Goal: Information Seeking & Learning: Learn about a topic

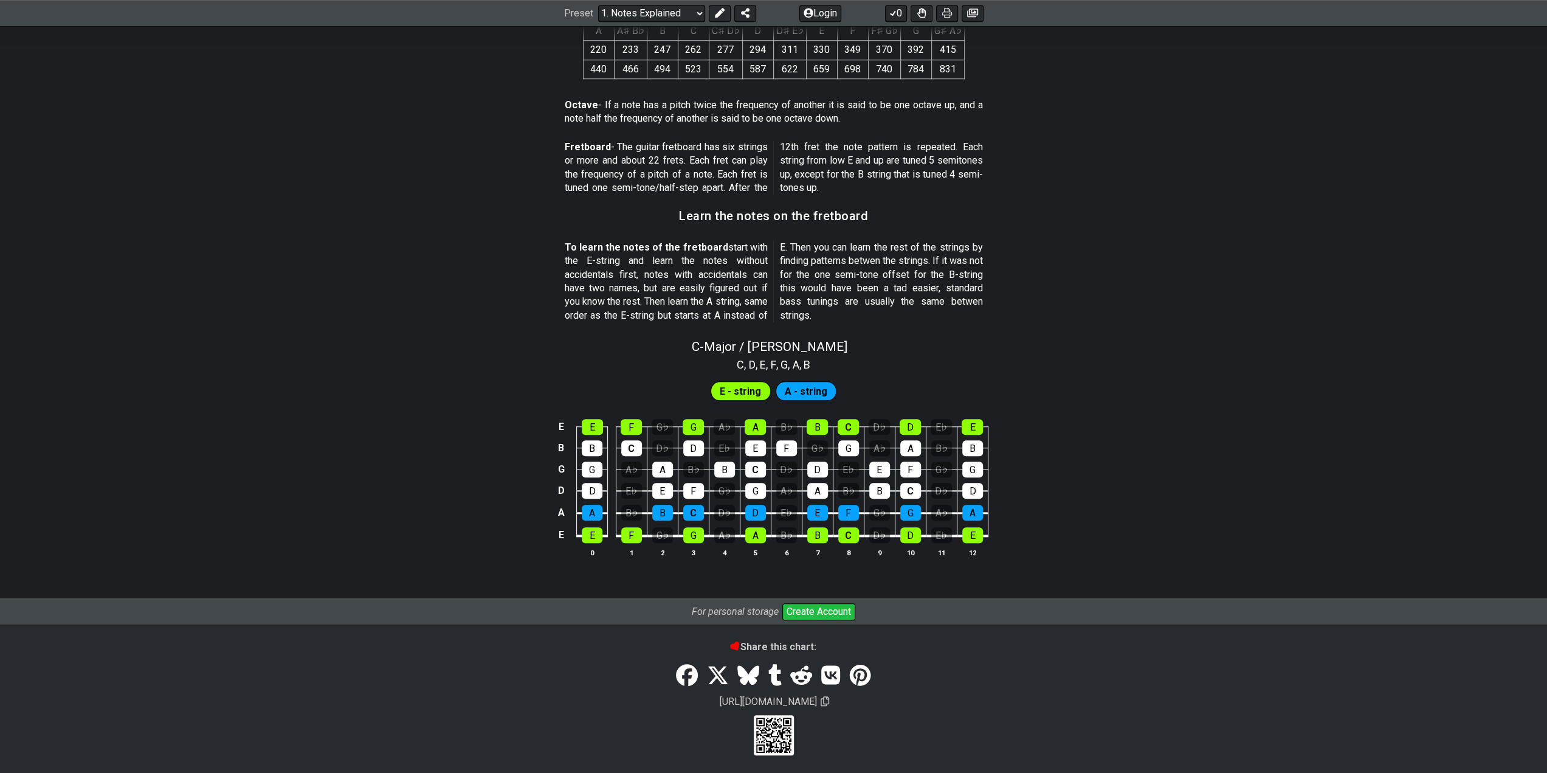
scroll to position [917, 0]
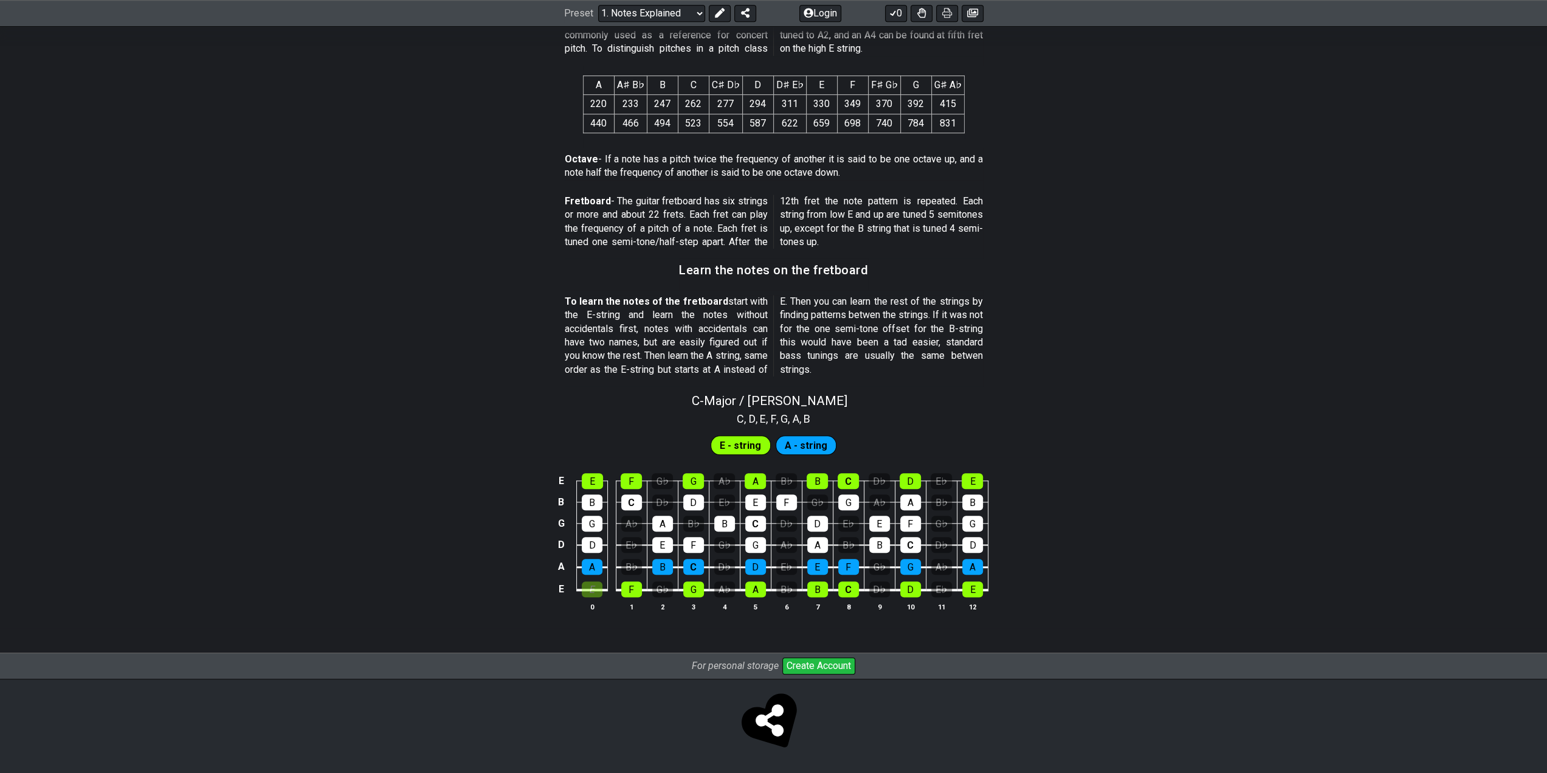
scroll to position [860, 0]
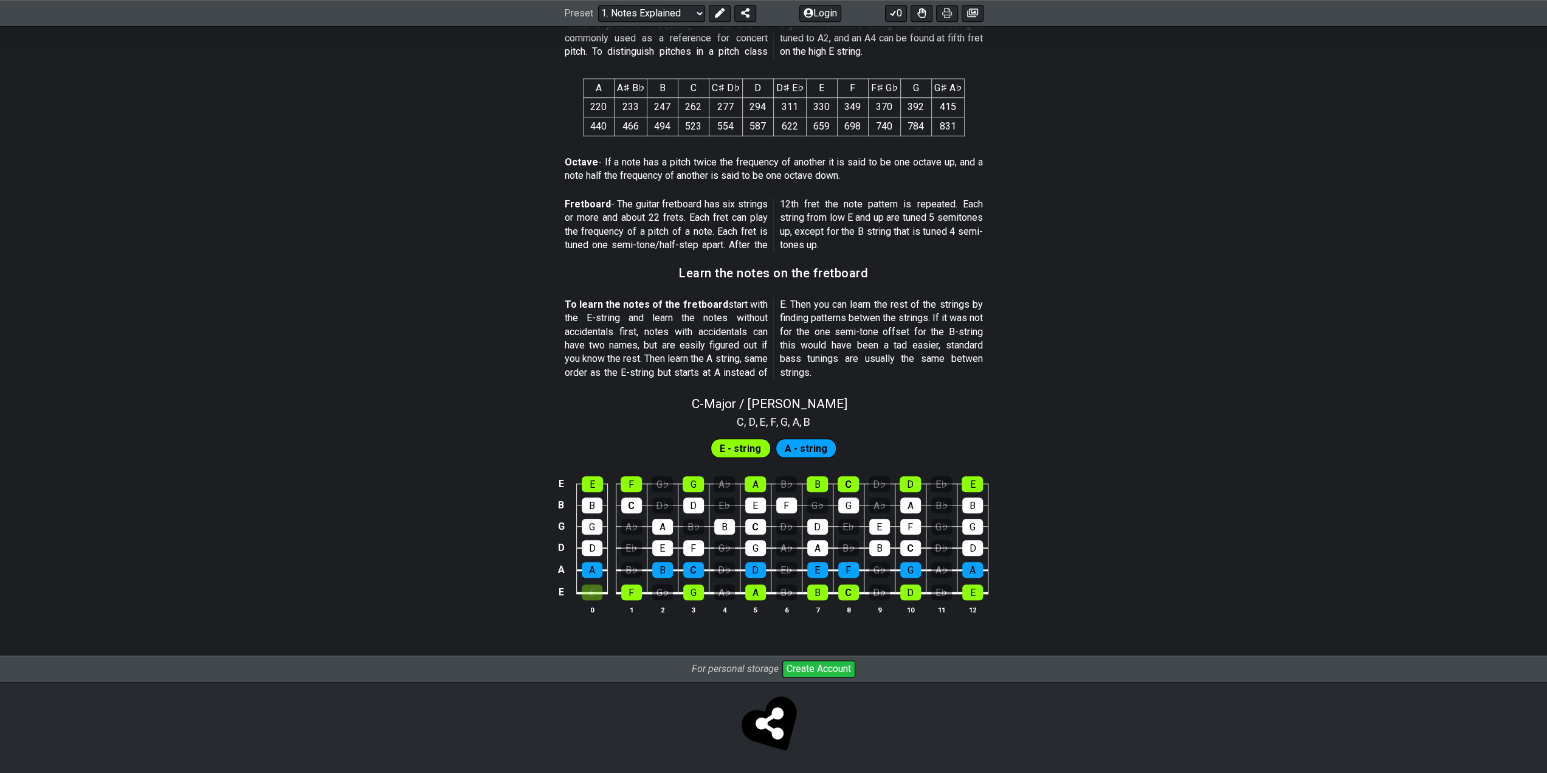
click at [601, 533] on tbody "E E F G♭ G A♭ A B♭ B C D♭ D E♭ E B B C D♭ D E♭ E F G♭ G A♭ A B♭ B G G A♭ A B♭ B…" at bounding box center [771, 534] width 434 height 143
click at [634, 596] on div "F" at bounding box center [631, 592] width 21 height 16
click at [664, 593] on div "G♭" at bounding box center [662, 592] width 21 height 16
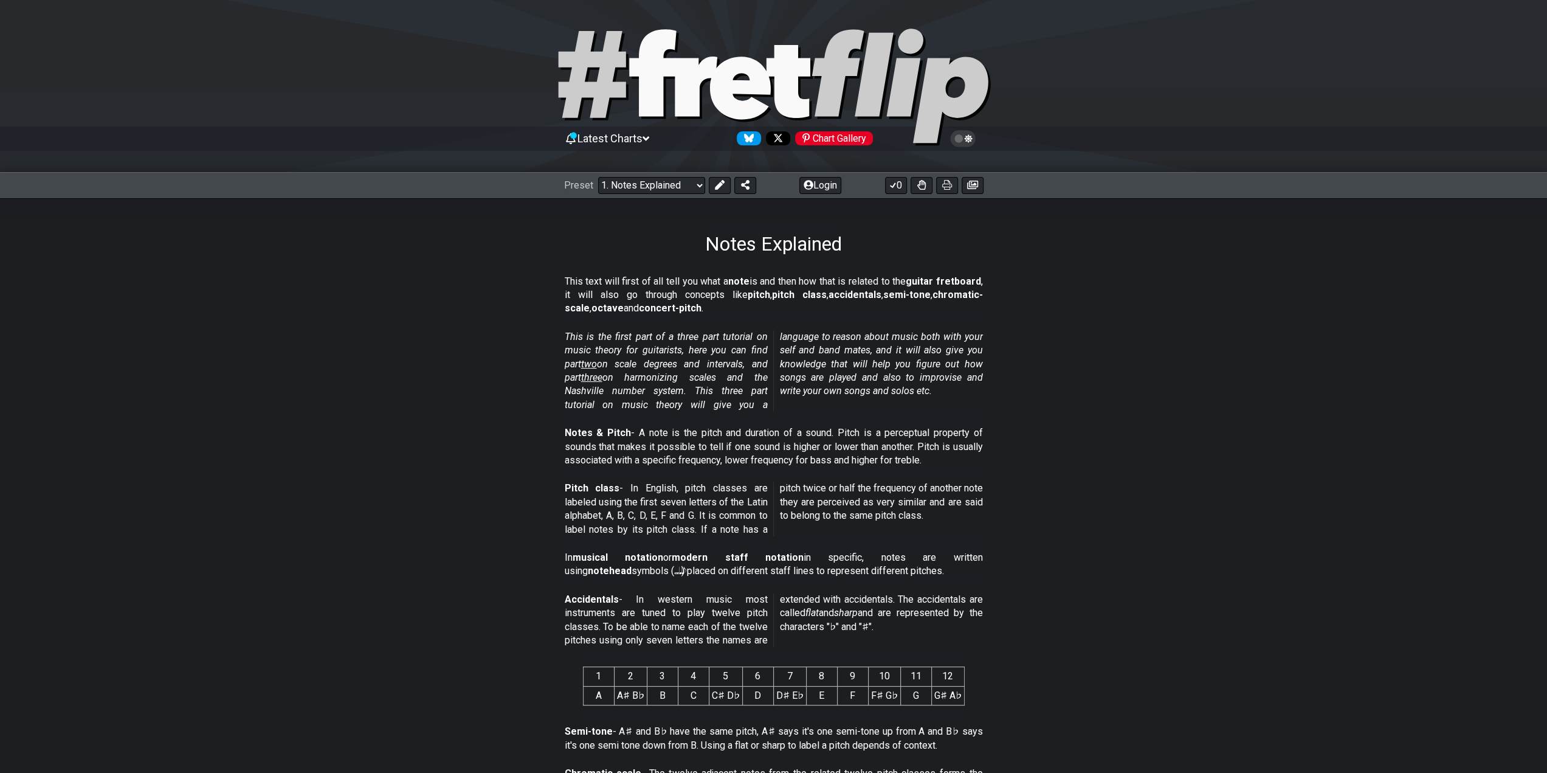
scroll to position [0, 0]
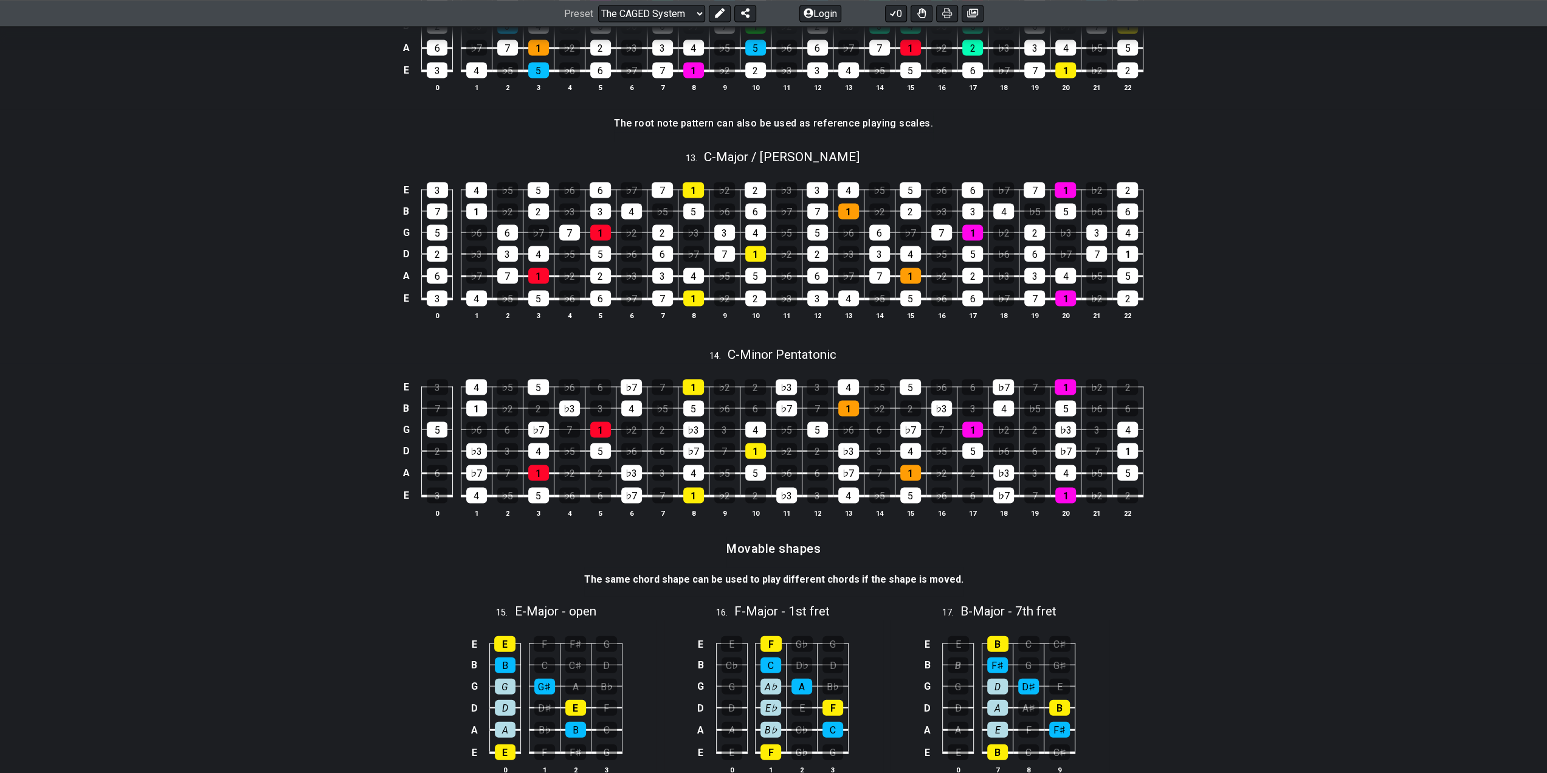
scroll to position [2614, 0]
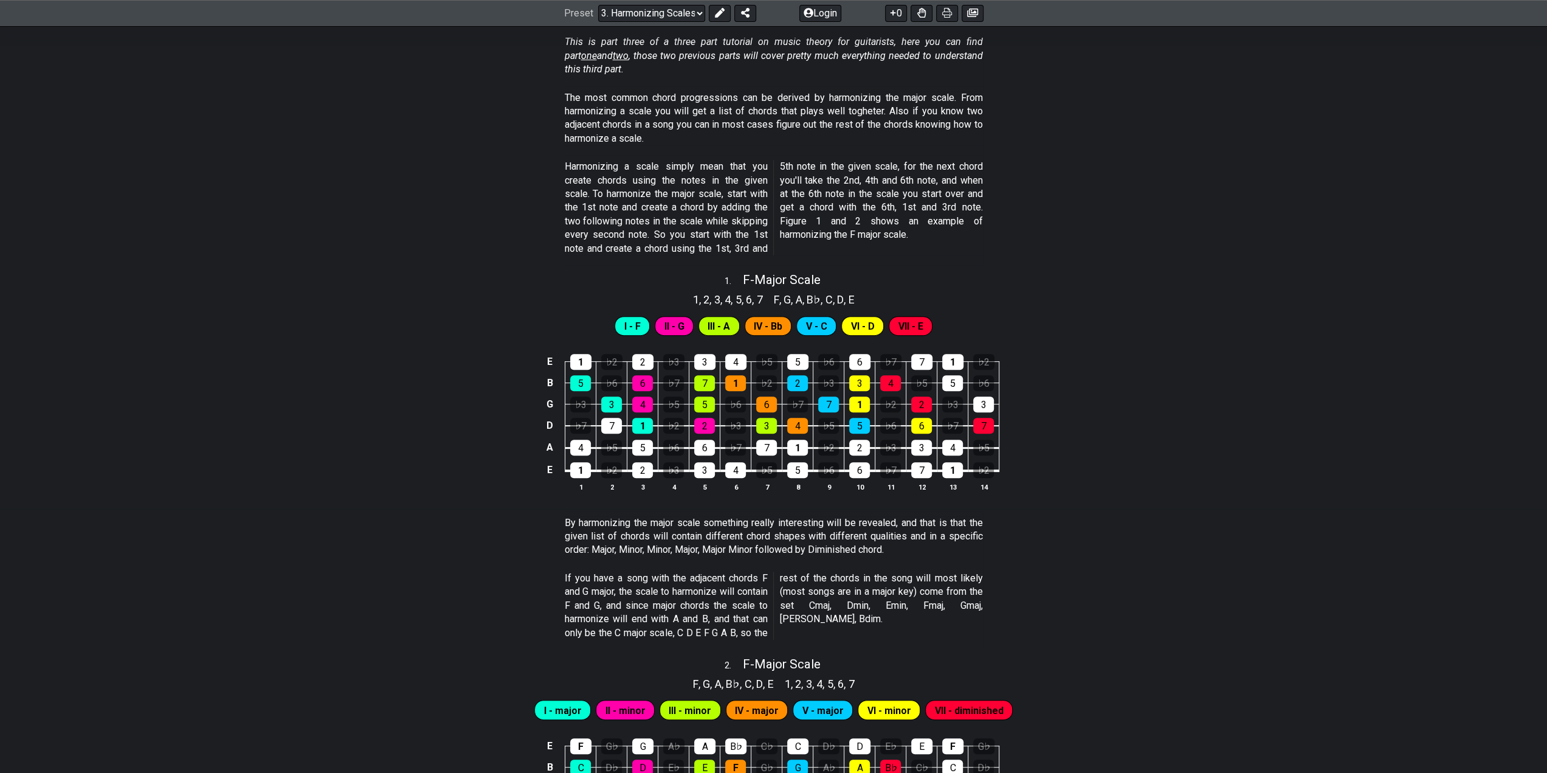
scroll to position [122, 0]
